Goal: Information Seeking & Learning: Learn about a topic

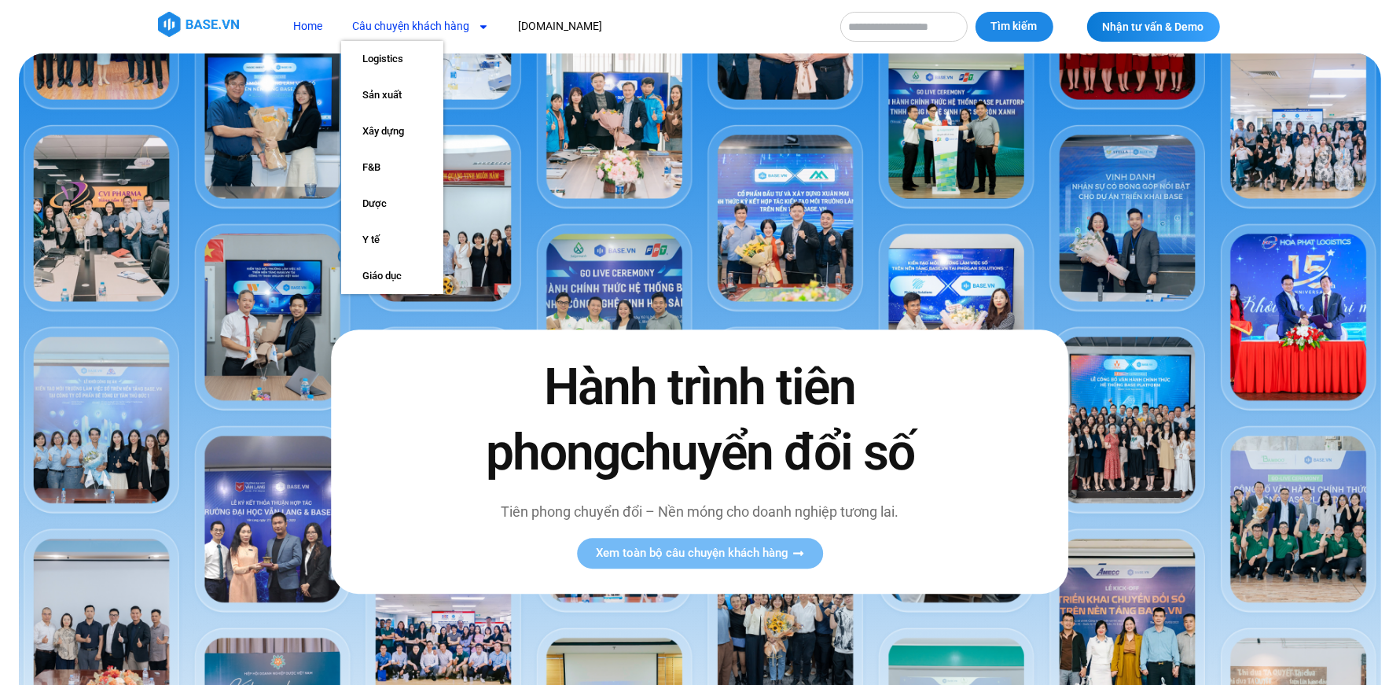
click at [431, 16] on link "Câu chuyện khách hàng" at bounding box center [421, 26] width 160 height 29
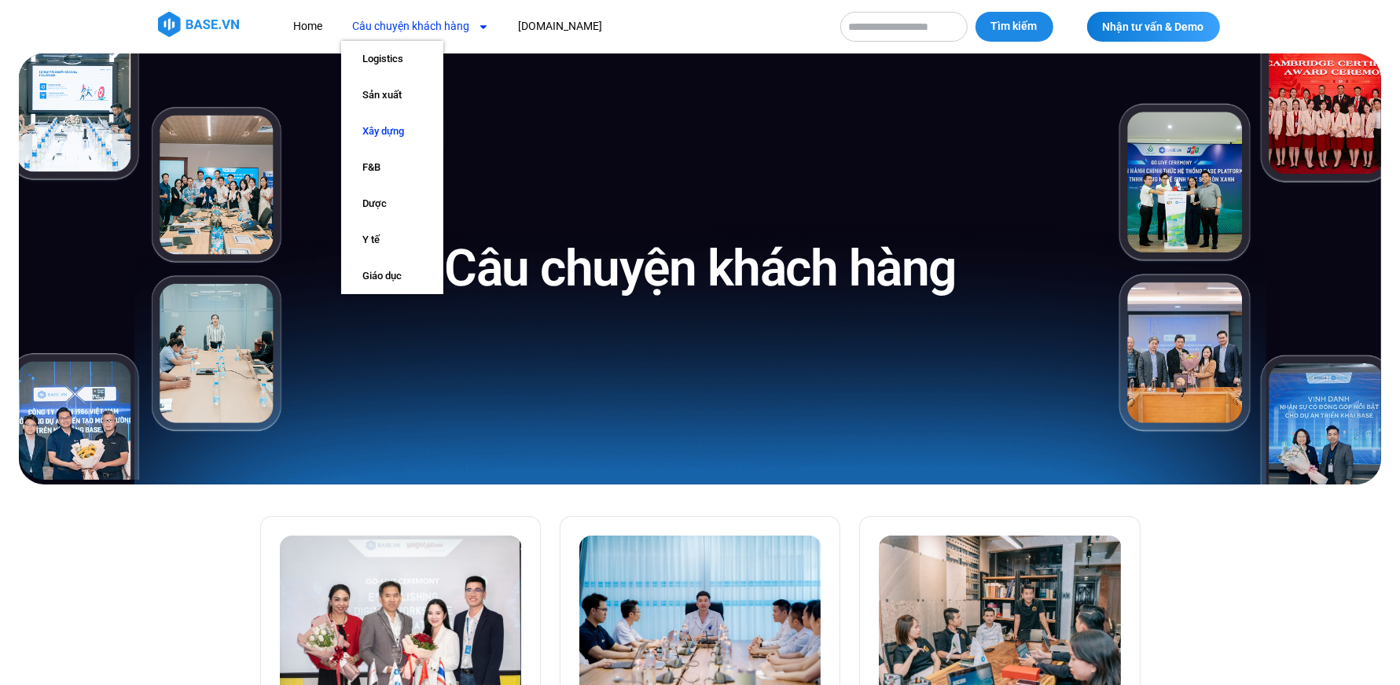
click at [381, 138] on link "Xây dựng" at bounding box center [392, 131] width 102 height 36
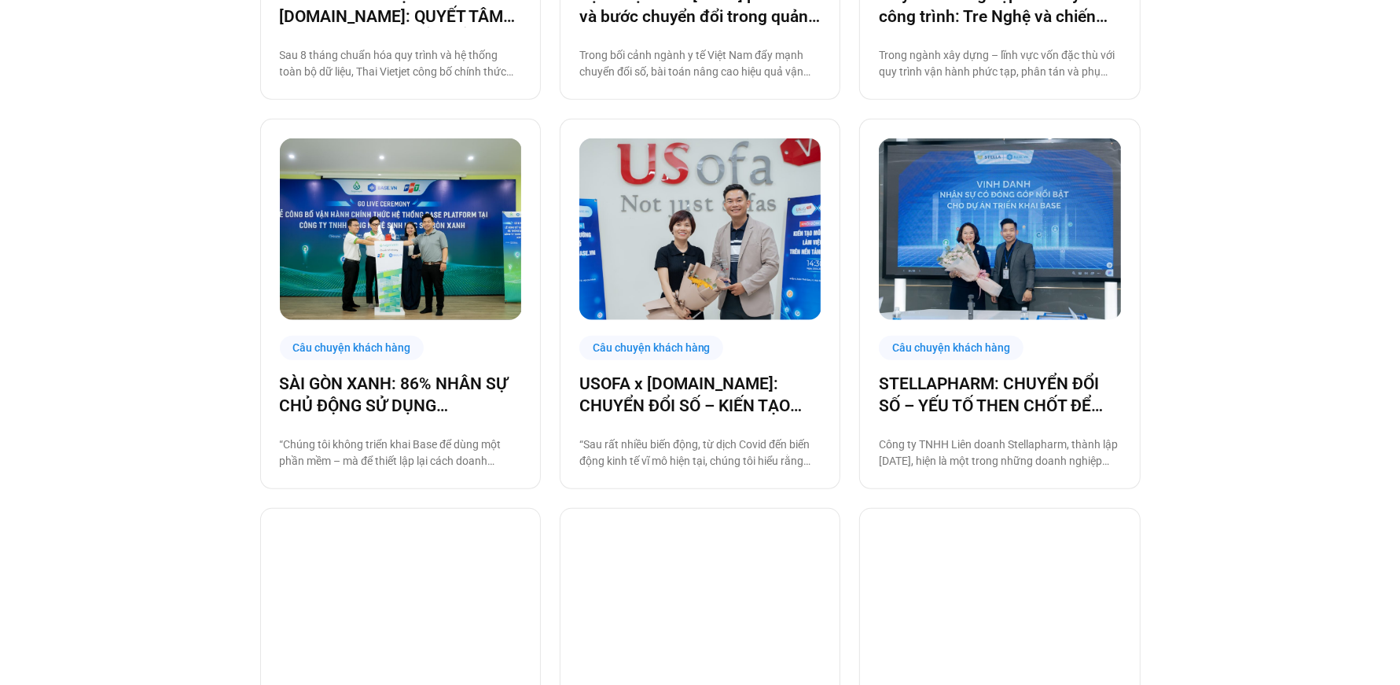
scroll to position [925, 0]
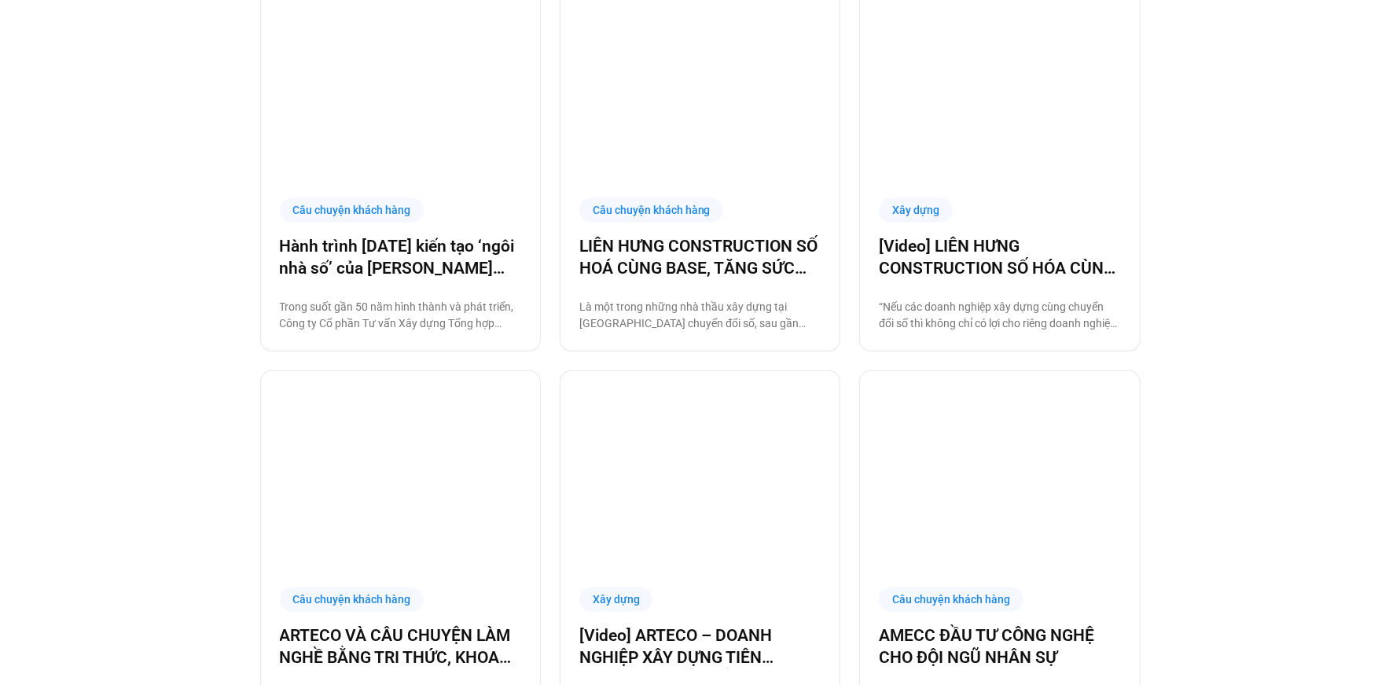
scroll to position [936, 0]
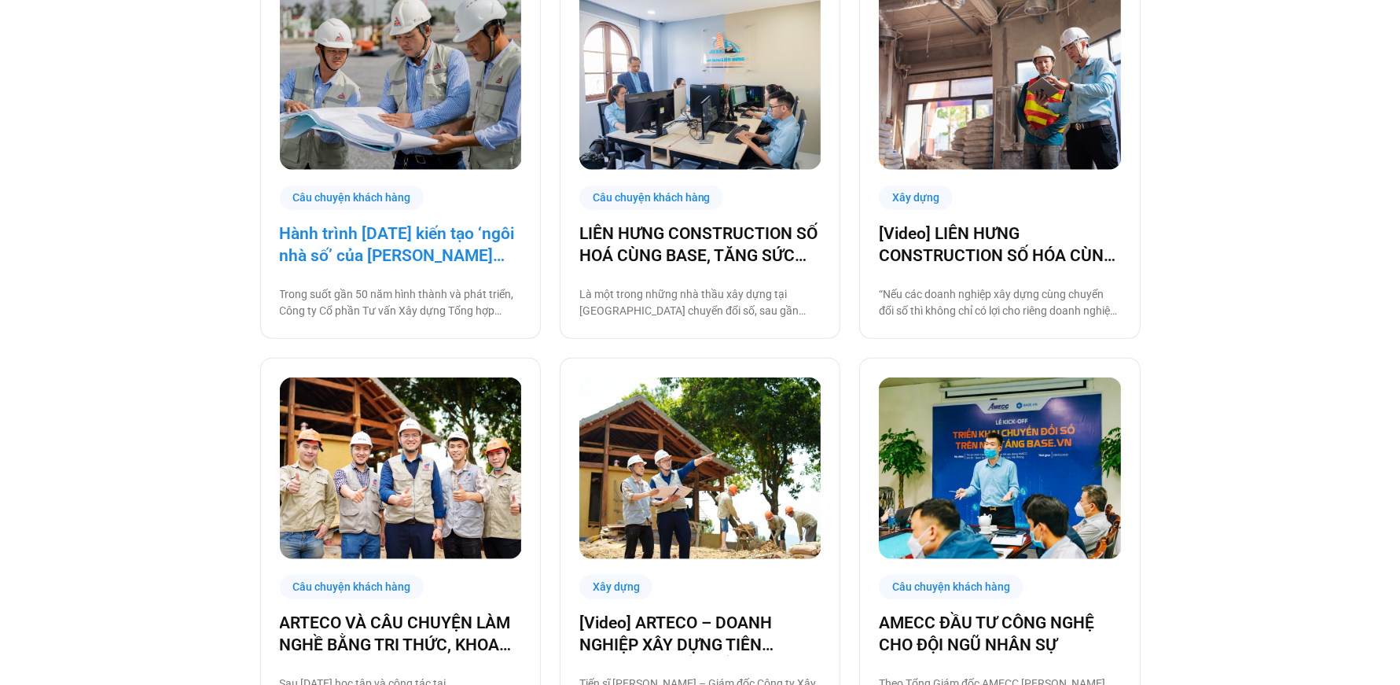
click at [388, 248] on link "Hành trình [DATE] kiến tạo ‘ngôi nhà số’ của [PERSON_NAME] cùng [DOMAIN_NAME]: …" at bounding box center [400, 244] width 241 height 44
